Goal: Information Seeking & Learning: Understand process/instructions

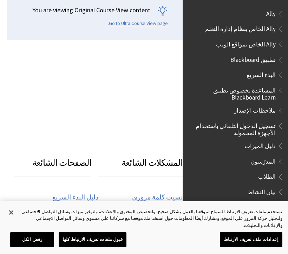
scroll to position [647, 0]
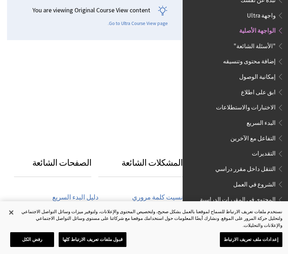
click at [274, 148] on span "التقديرات" at bounding box center [264, 152] width 24 height 9
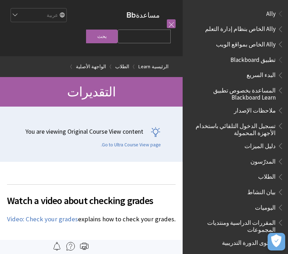
click at [172, 32] on div at bounding box center [171, 24] width 9 height 22
click at [170, 24] on link at bounding box center [171, 23] width 9 height 9
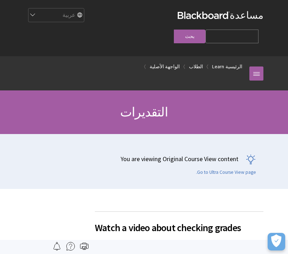
click at [174, 21] on div "English عربية Català Cymraeg Deutsch Español Suomi Français עברית Italiano 日本語 …" at bounding box center [101, 15] width 153 height 19
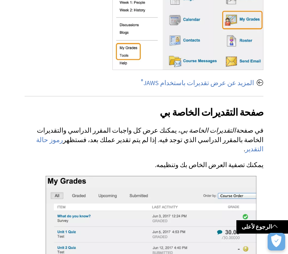
scroll to position [596, 0]
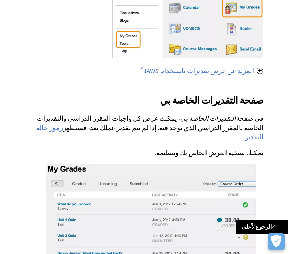
click at [274, 228] on span at bounding box center [275, 226] width 6 height 6
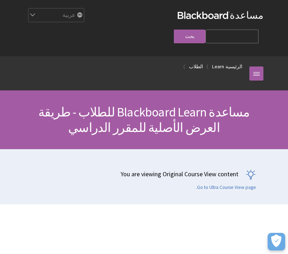
click at [257, 66] on link at bounding box center [257, 73] width 14 height 14
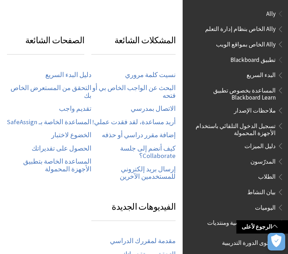
scroll to position [275, 0]
click at [109, 144] on link "كيف أنضم إلى جلسة Collaborate؟" at bounding box center [133, 151] width 84 height 15
